Goal: Transaction & Acquisition: Download file/media

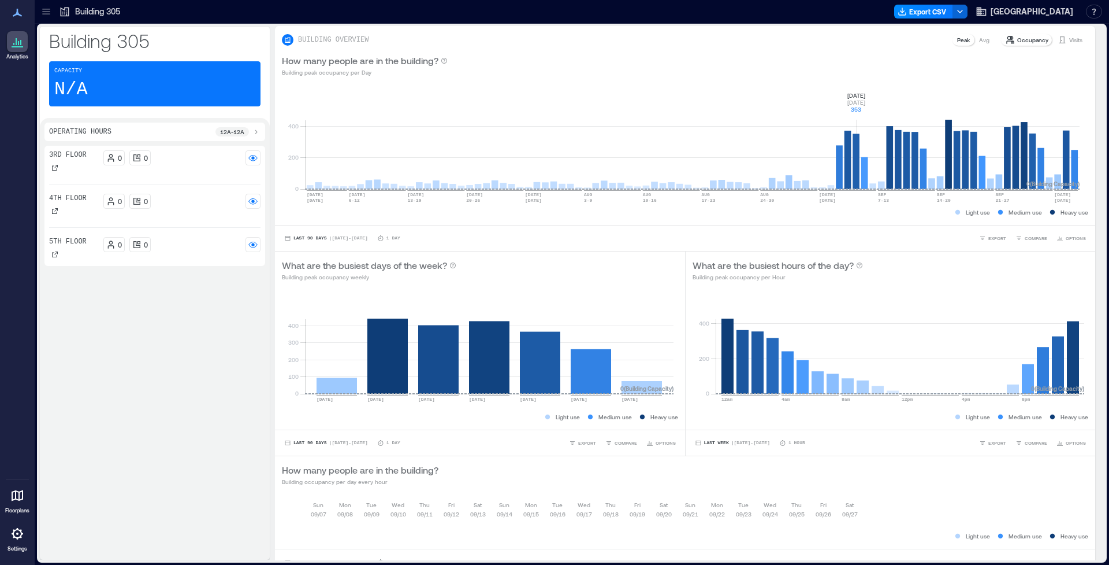
scroll to position [31, 0]
click at [914, 14] on button "Export CSV" at bounding box center [923, 12] width 59 height 14
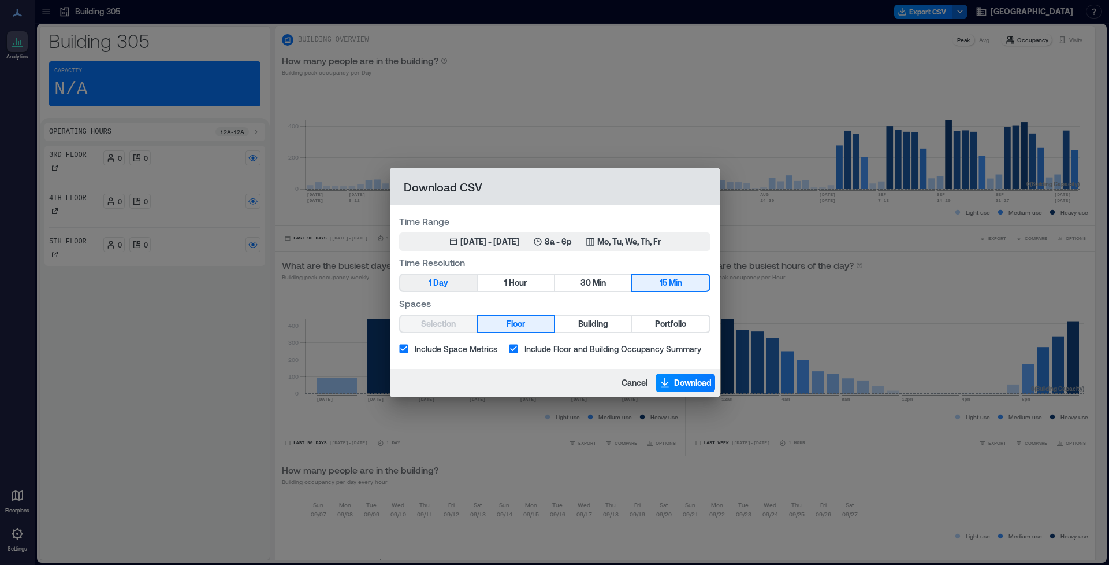
click at [441, 287] on span "Day" at bounding box center [440, 283] width 15 height 14
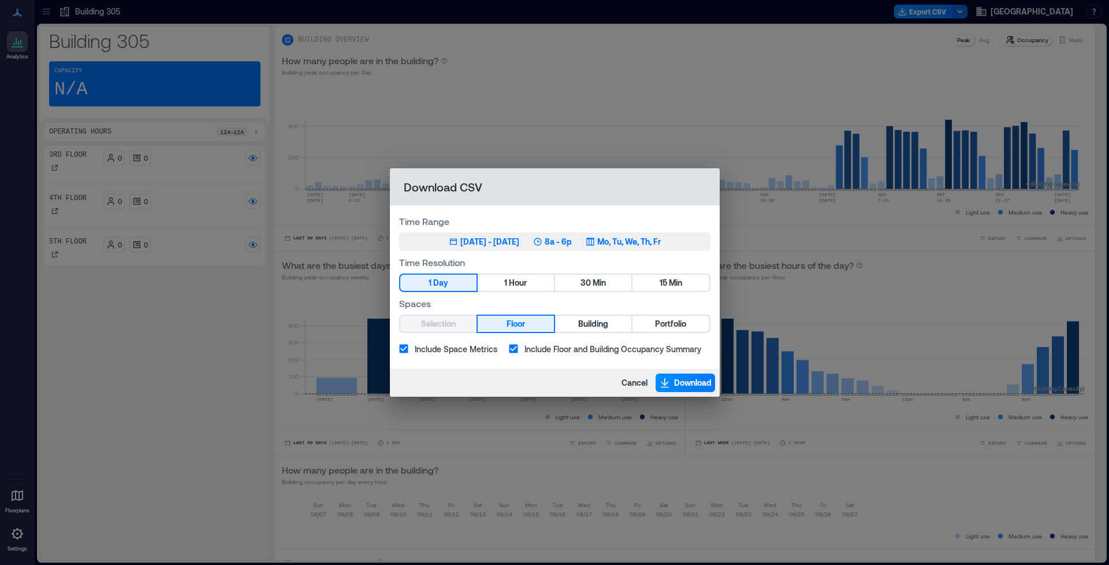
click at [508, 248] on button "[DATE] 1, 2025 - [DATE] 8a - 6p Mo, Tu, We, Th, Fr" at bounding box center [554, 241] width 311 height 18
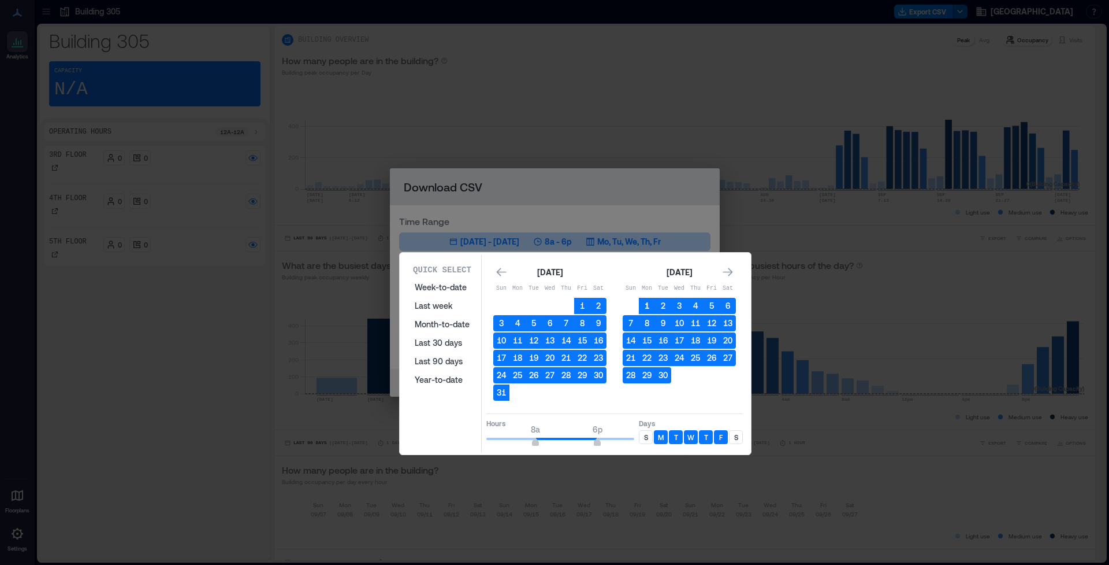
click at [643, 302] on button "1" at bounding box center [647, 306] width 16 height 16
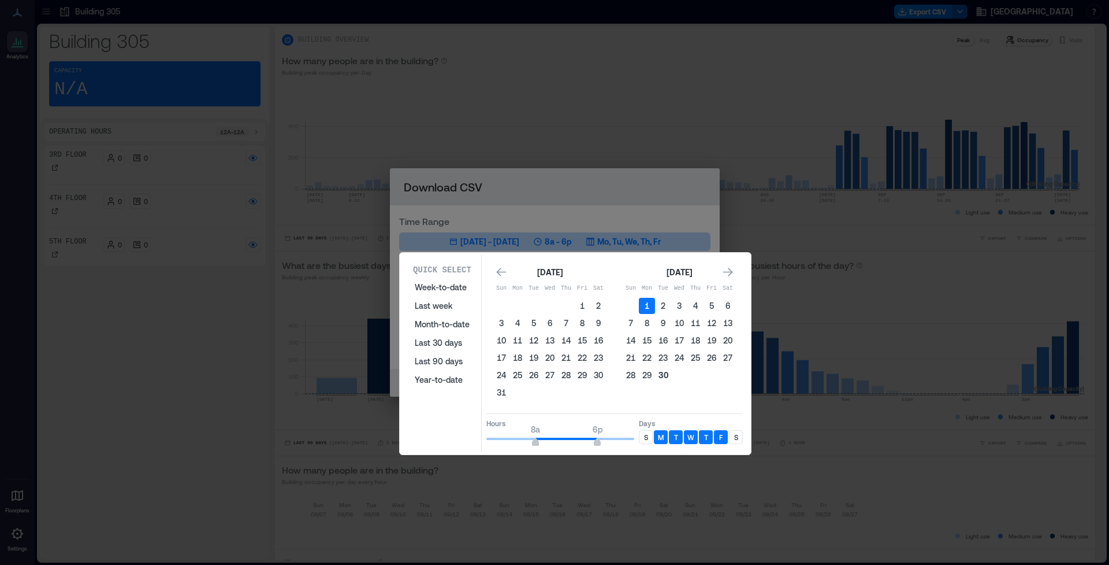
click at [662, 378] on button "30" at bounding box center [663, 375] width 16 height 16
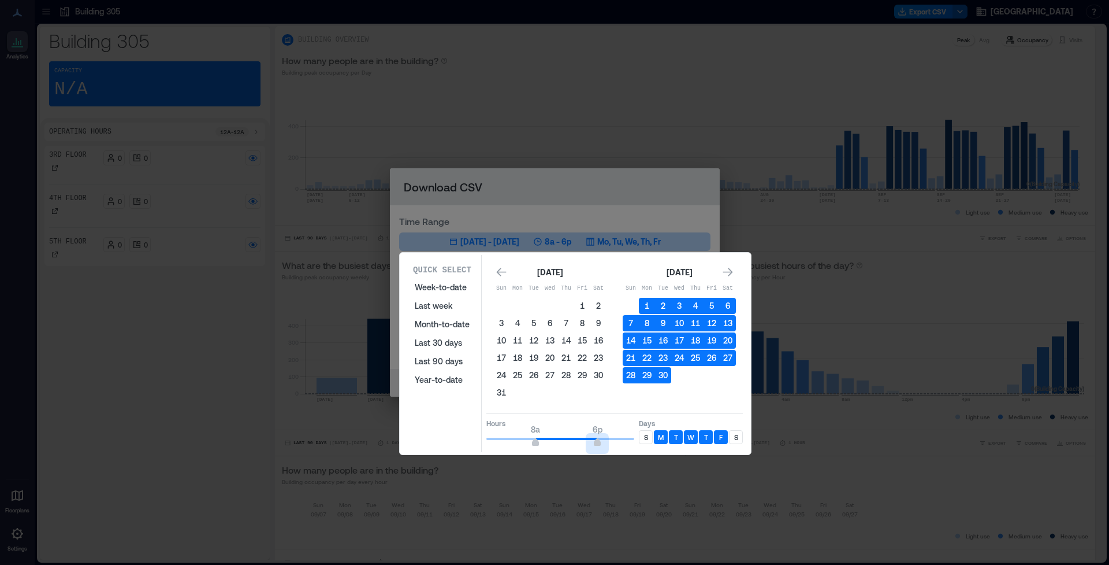
type input "**"
drag, startPoint x: 599, startPoint y: 440, endPoint x: 643, endPoint y: 441, distance: 43.9
click at [643, 441] on div "Hours 8a 12a Days S M T W T F S" at bounding box center [615, 430] width 257 height 34
type input "*"
drag, startPoint x: 533, startPoint y: 441, endPoint x: 464, endPoint y: 441, distance: 69.3
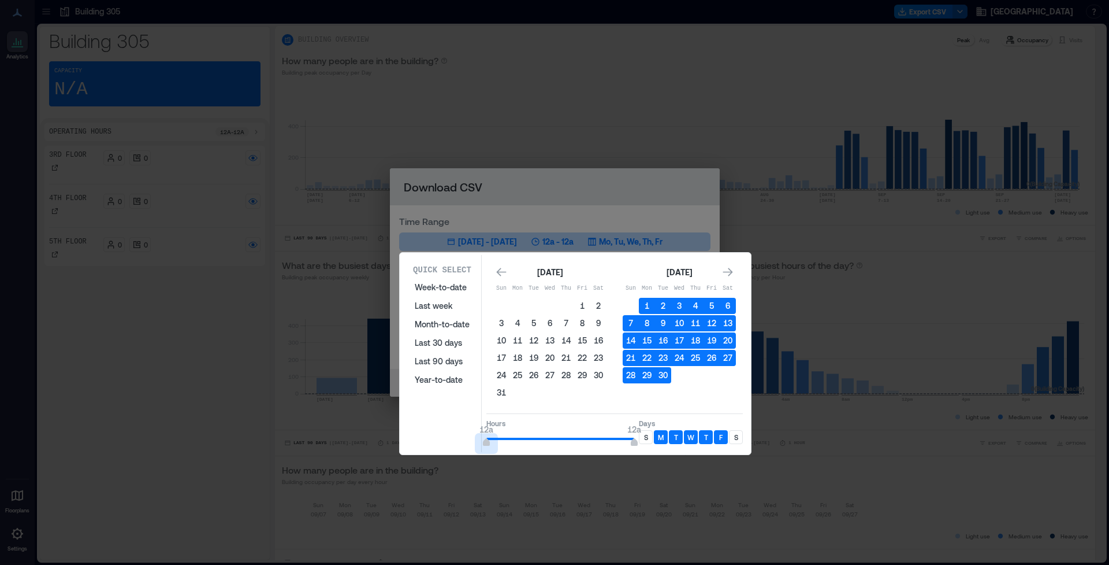
click at [464, 441] on div "Quick Select Week-to-date Last week Month-to-date Last 30 days Last 90 days Yea…" at bounding box center [575, 353] width 344 height 197
click at [643, 440] on div "S" at bounding box center [646, 437] width 14 height 14
click at [737, 443] on div "S" at bounding box center [736, 437] width 14 height 14
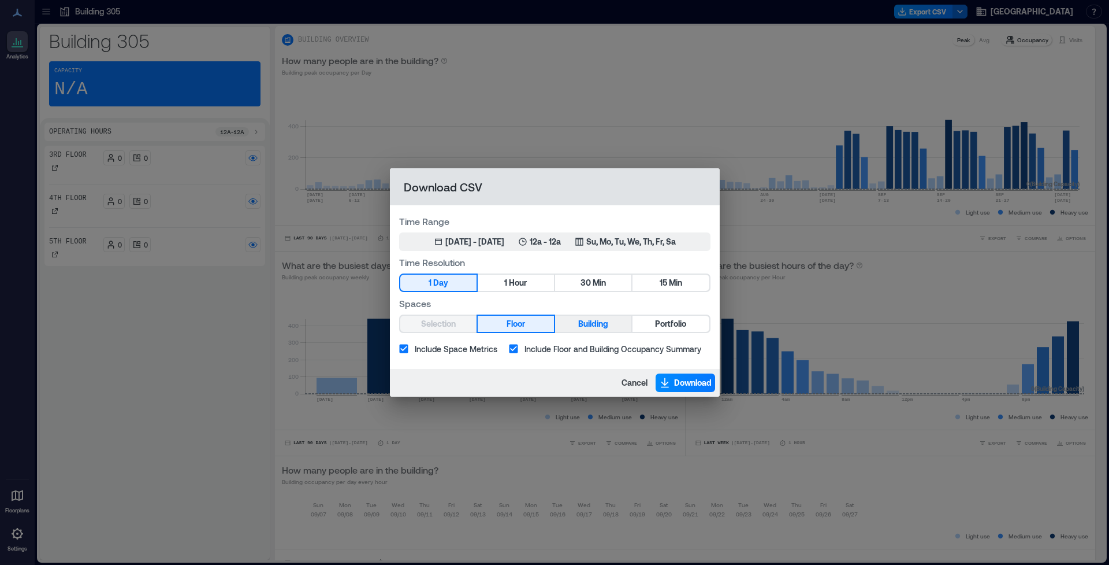
click at [608, 316] on button "Building" at bounding box center [593, 323] width 76 height 16
click at [692, 380] on span "Download" at bounding box center [693, 383] width 38 height 12
